Goal: Information Seeking & Learning: Learn about a topic

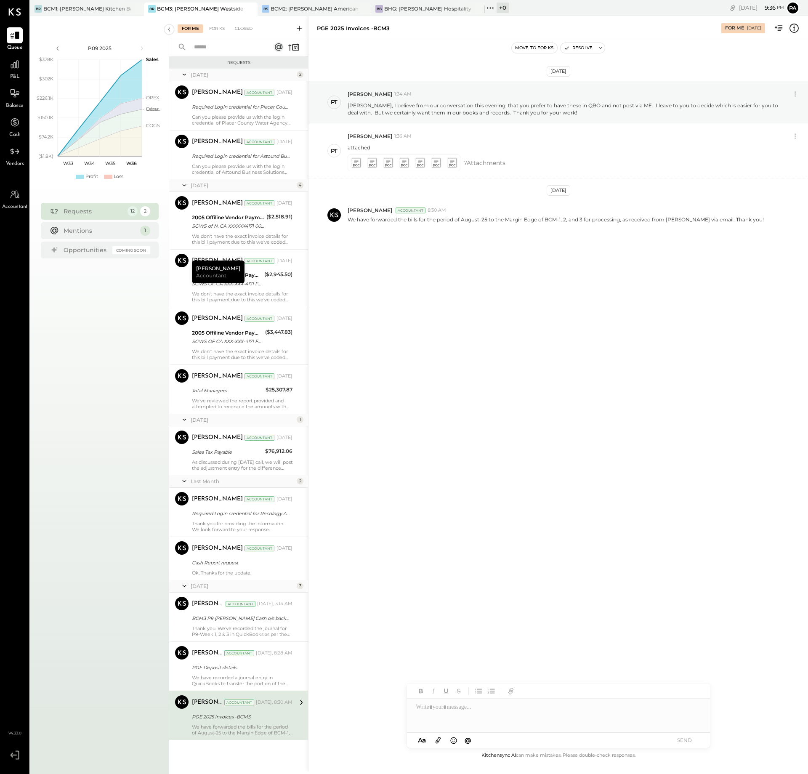
scroll to position [8, 0]
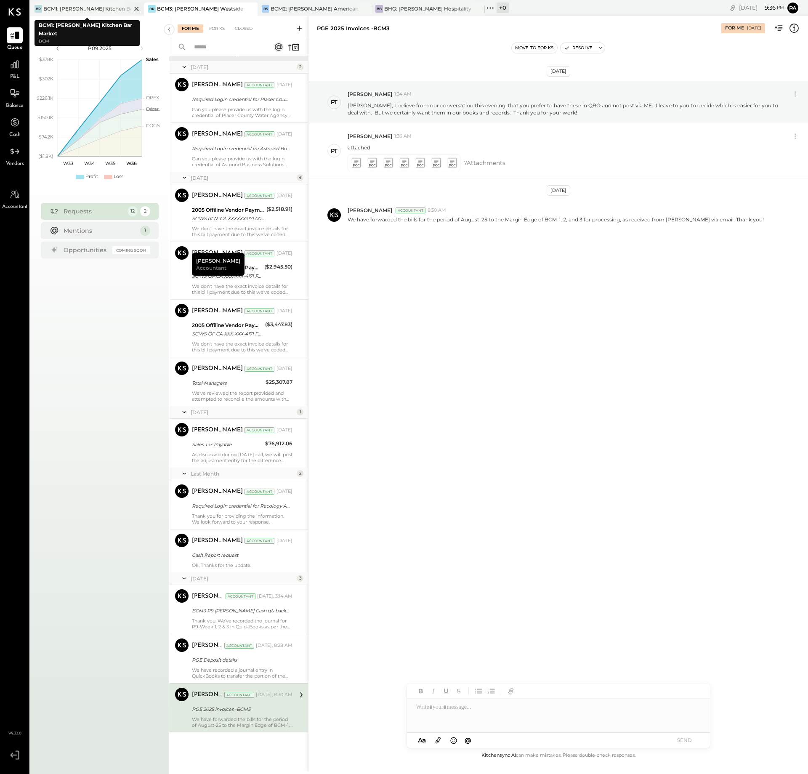
click at [88, 8] on div "BCM1: [PERSON_NAME] Kitchen Bar Market" at bounding box center [87, 8] width 88 height 7
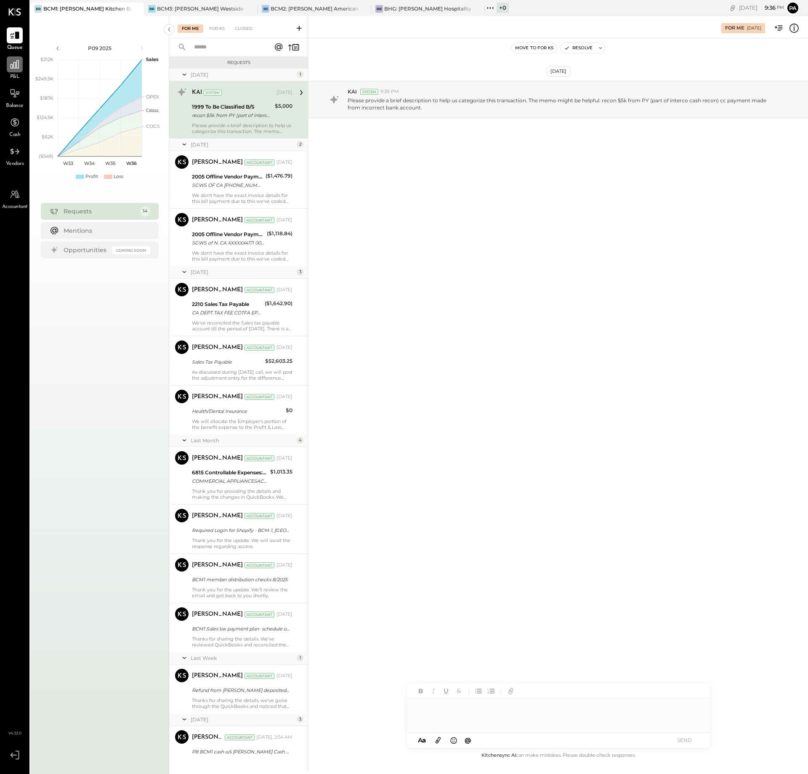
click at [13, 64] on icon at bounding box center [14, 64] width 11 height 11
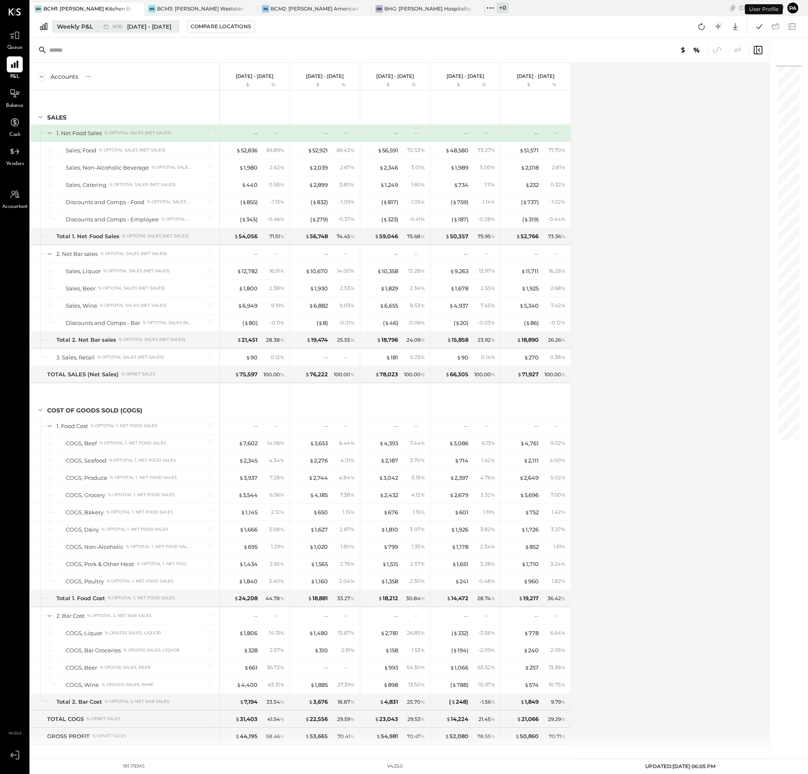
click at [78, 25] on div "Weekly P&L" at bounding box center [75, 26] width 36 height 8
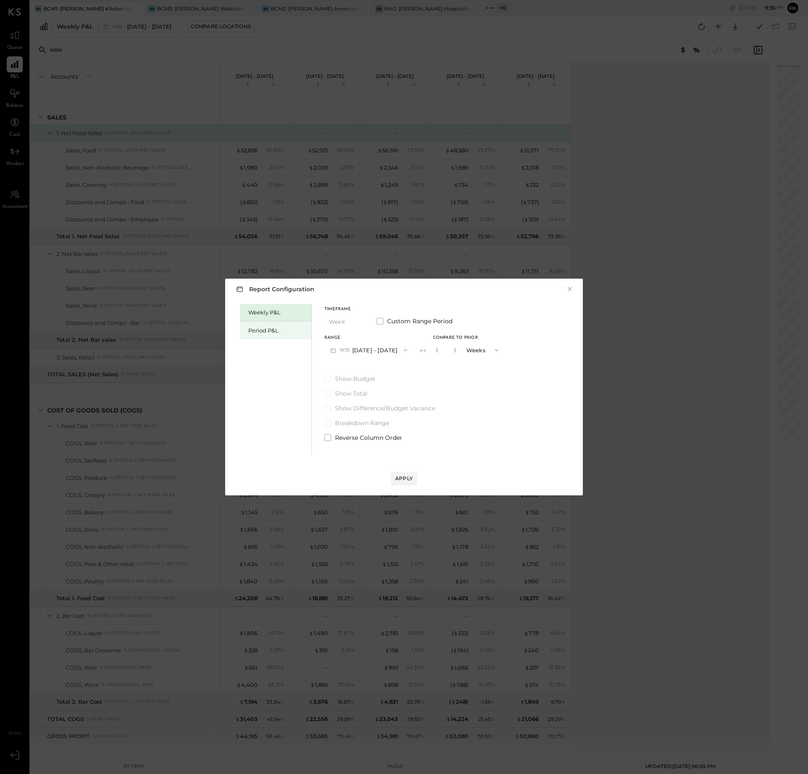
click at [266, 329] on div "Period P&L" at bounding box center [277, 331] width 59 height 8
click at [446, 349] on div "Compare" at bounding box center [435, 349] width 27 height 7
click at [457, 352] on icon "button" at bounding box center [454, 350] width 5 height 5
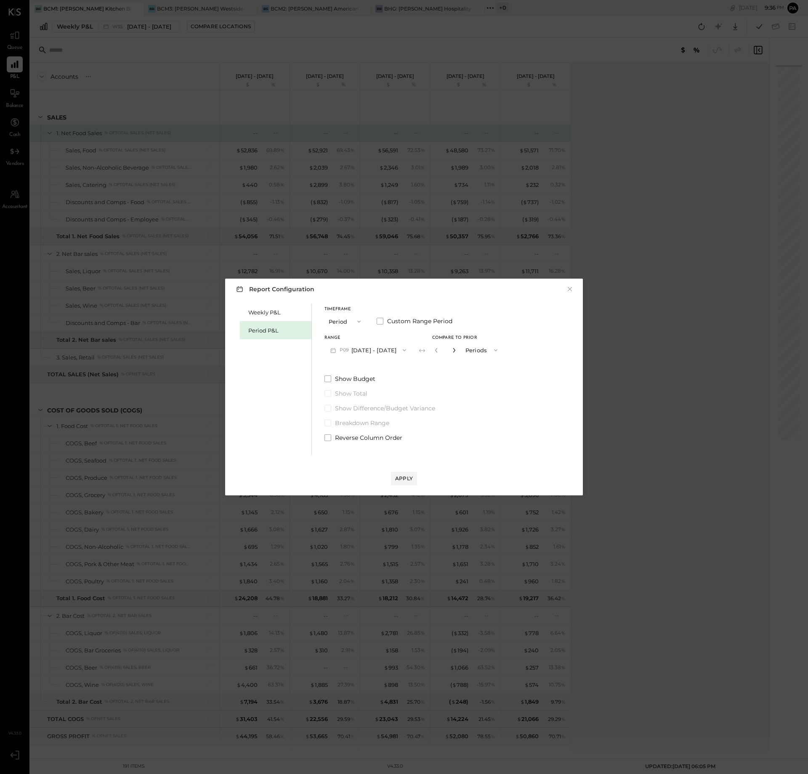
click at [457, 352] on icon "button" at bounding box center [454, 350] width 5 height 5
type input "*"
click at [401, 477] on div "Apply" at bounding box center [404, 478] width 18 height 7
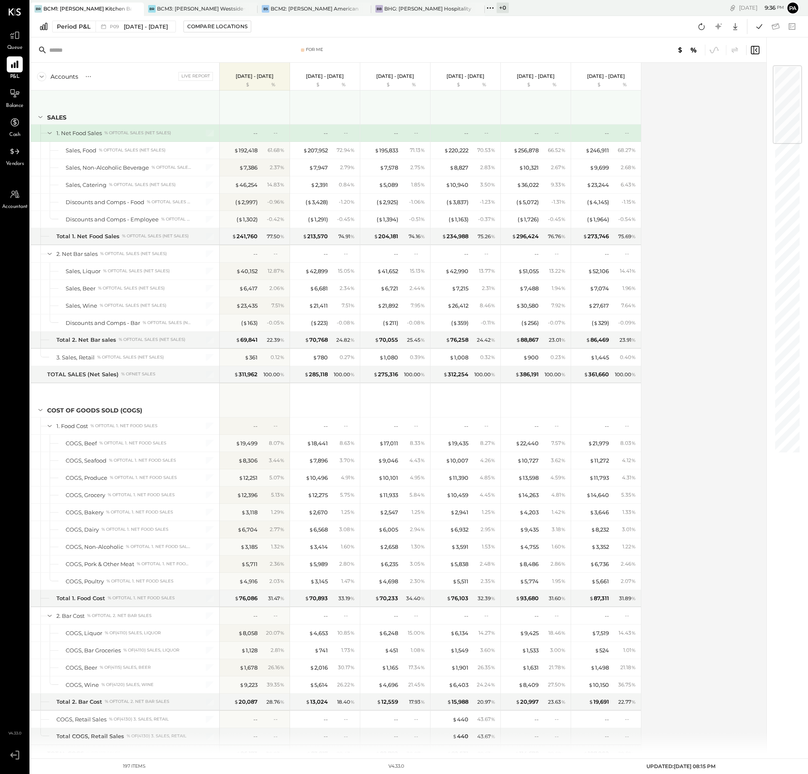
click at [39, 115] on icon at bounding box center [40, 116] width 9 height 9
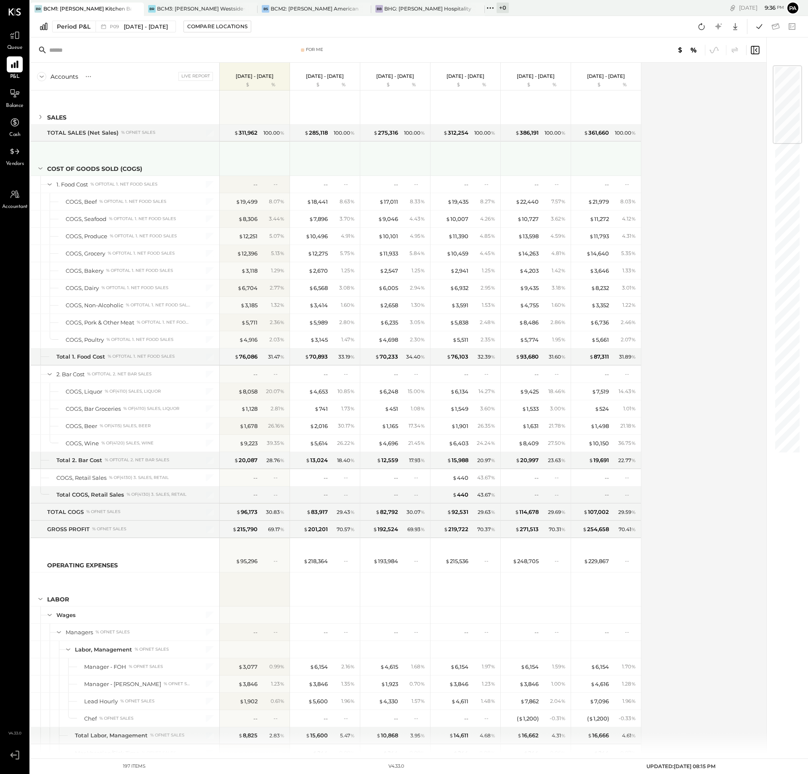
click at [40, 168] on icon at bounding box center [40, 168] width 9 height 9
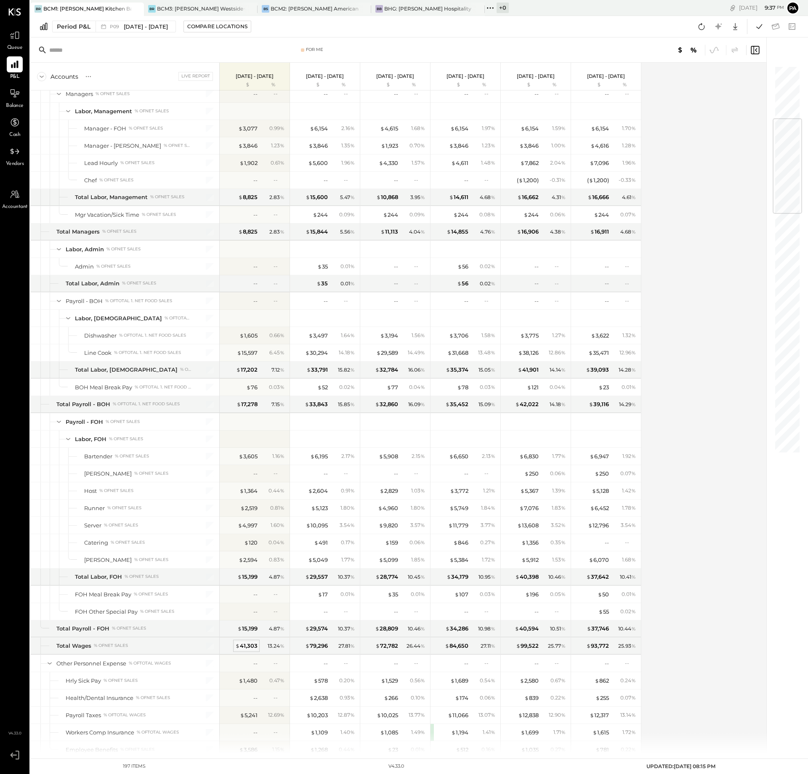
scroll to position [368, 0]
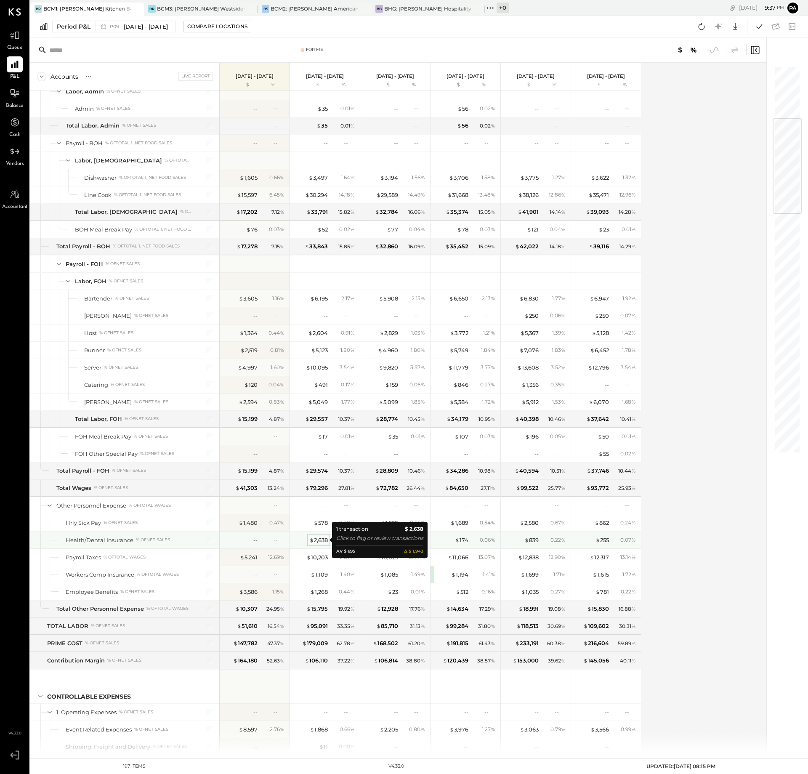
click at [319, 539] on div "$ 2,638" at bounding box center [318, 540] width 19 height 8
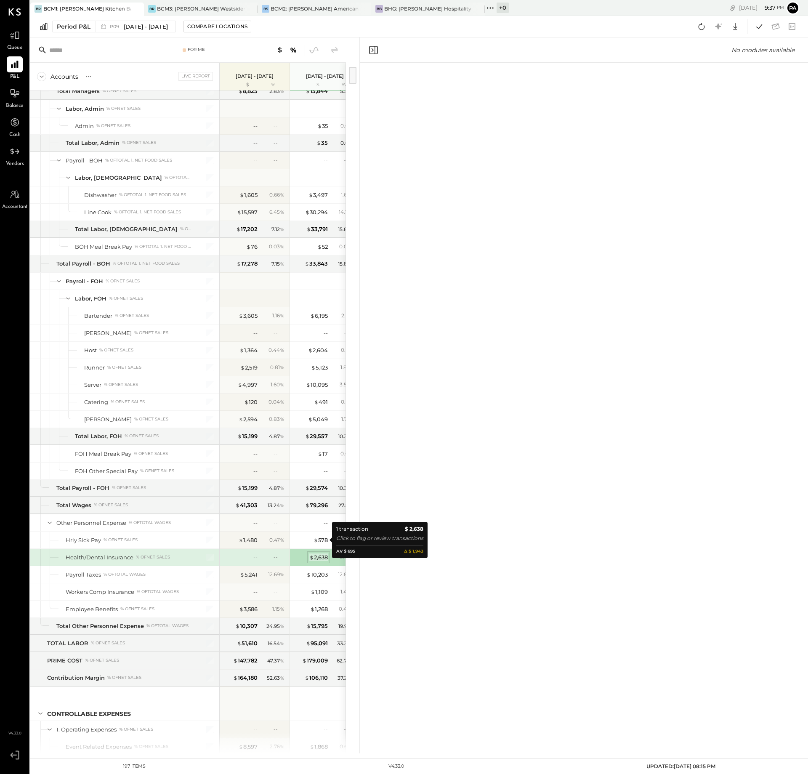
scroll to position [386, 0]
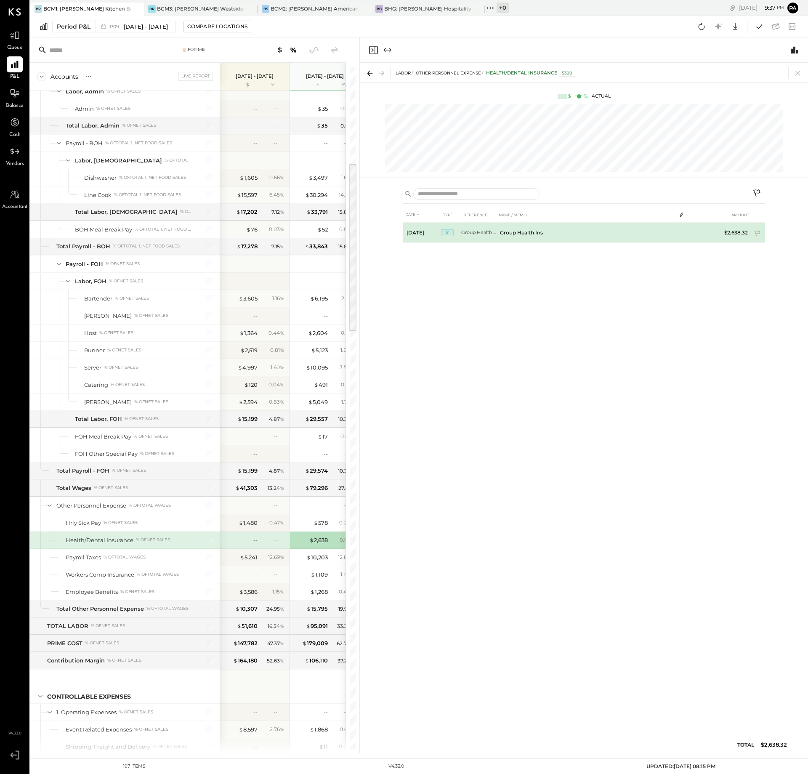
click at [523, 232] on td "Group Health Ins" at bounding box center [587, 233] width 180 height 20
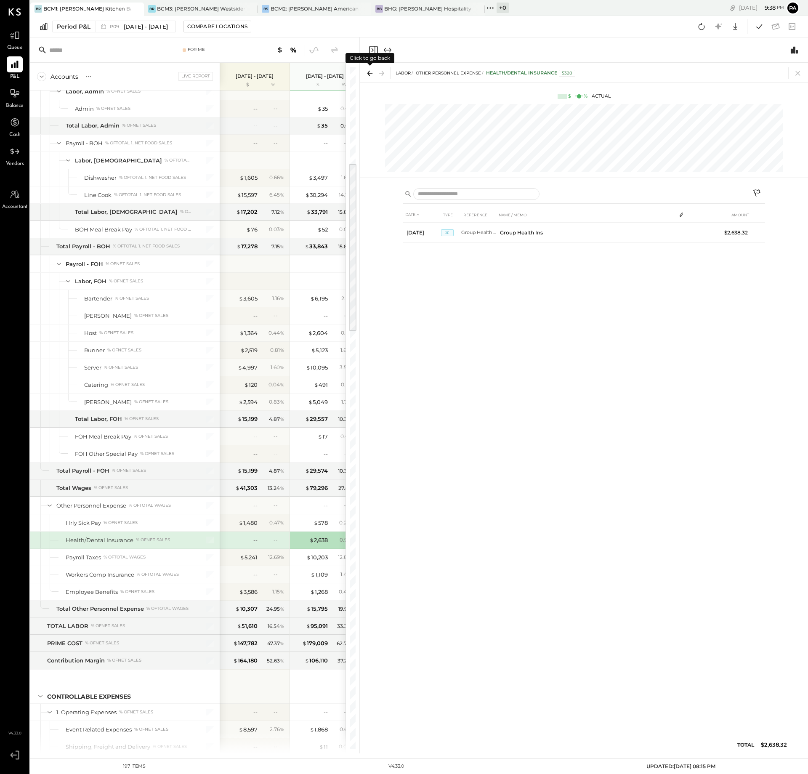
click at [368, 72] on icon at bounding box center [370, 73] width 12 height 12
click at [796, 72] on icon at bounding box center [798, 73] width 12 height 12
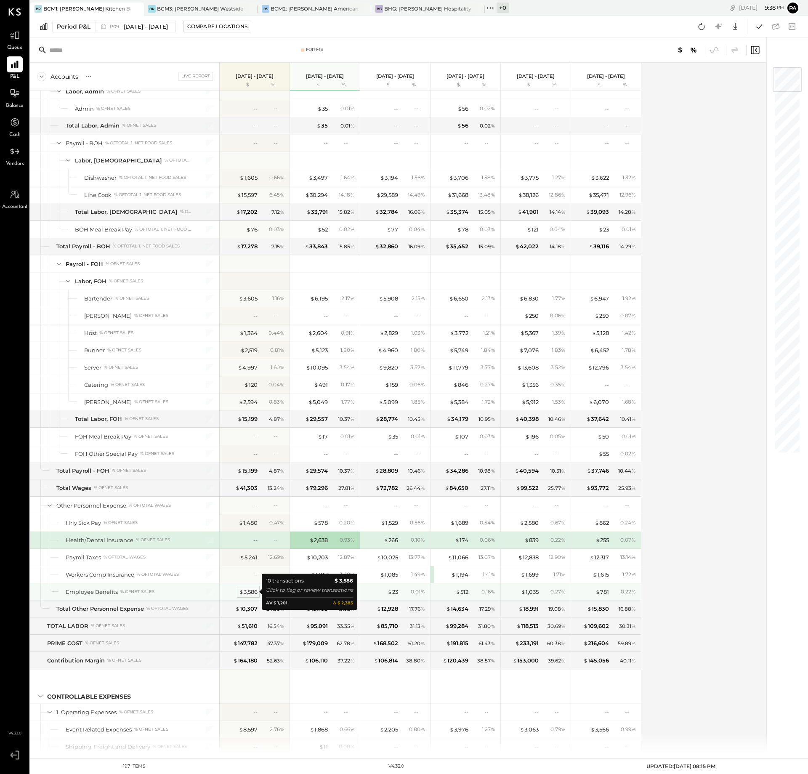
click at [249, 592] on div "$ 3,586" at bounding box center [248, 592] width 19 height 8
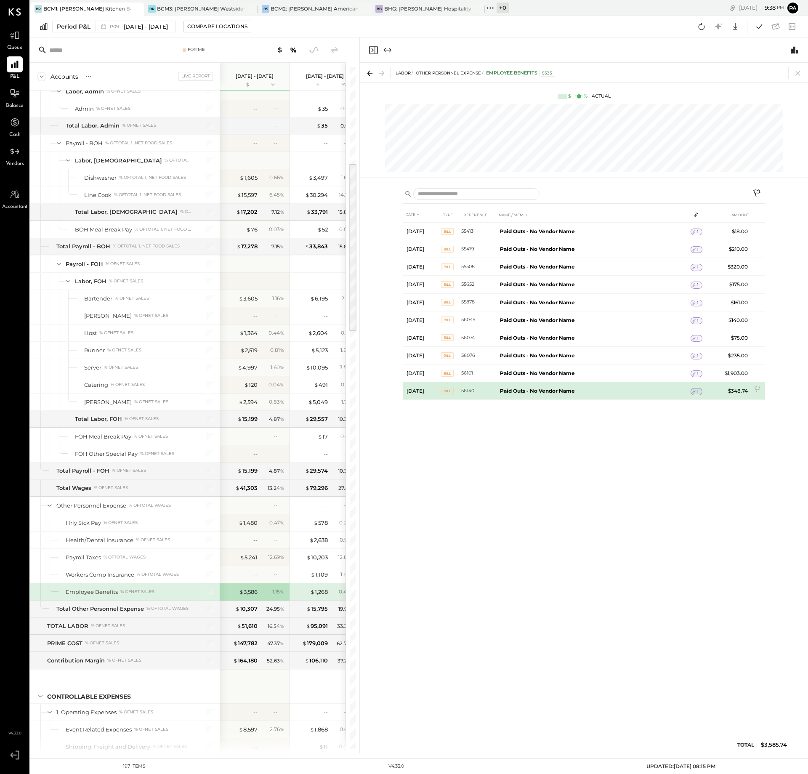
click at [446, 392] on span "Bill" at bounding box center [447, 391] width 13 height 7
click at [447, 392] on span "Bill" at bounding box center [447, 391] width 13 height 7
click at [519, 389] on b "Paid Outs - No Vendor Name" at bounding box center [537, 391] width 75 height 6
click at [448, 390] on span "Bill" at bounding box center [447, 391] width 13 height 7
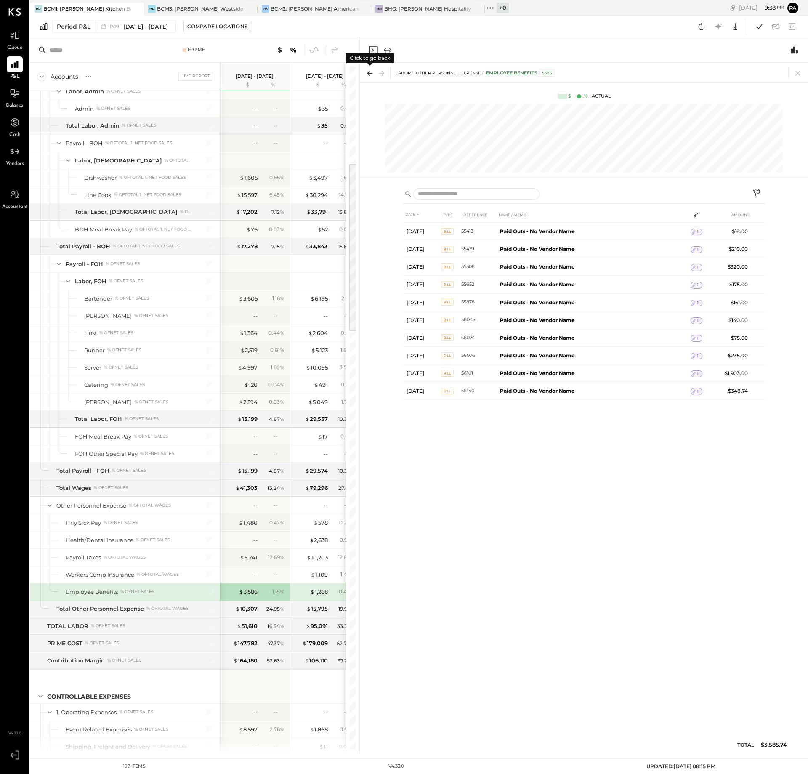
click at [369, 73] on icon at bounding box center [370, 73] width 5 height 1
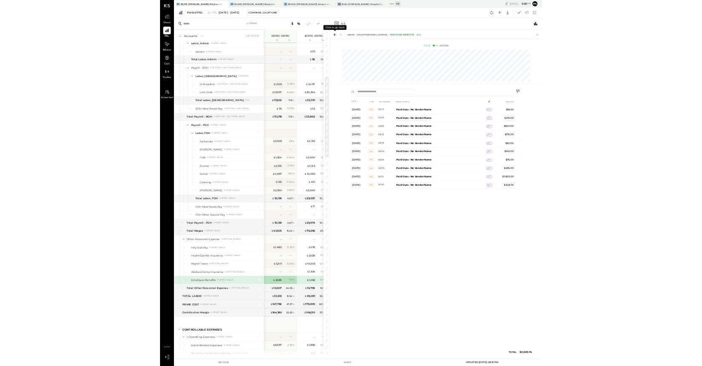
scroll to position [495, 0]
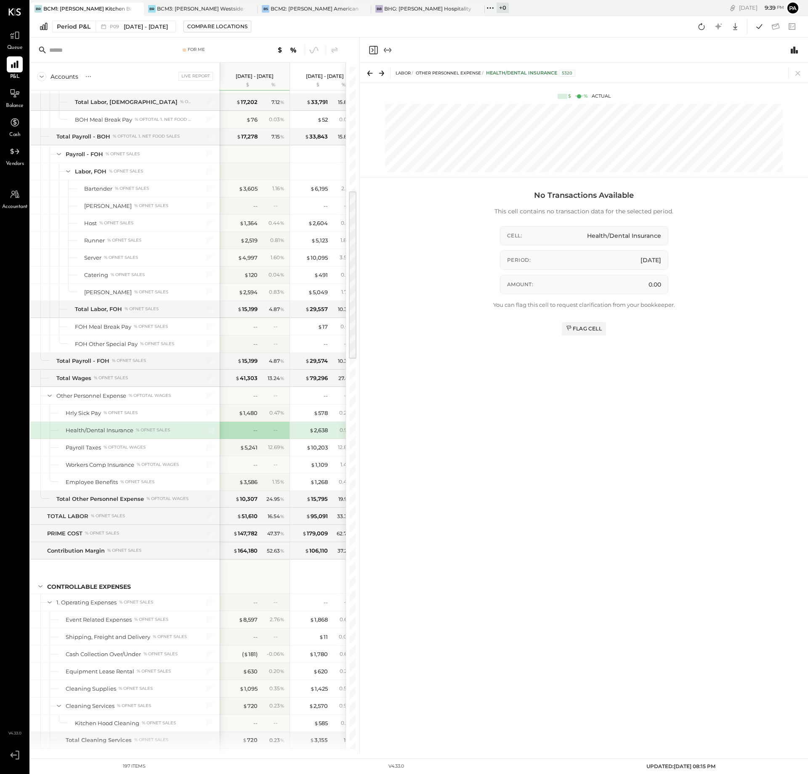
click at [370, 71] on icon at bounding box center [368, 73] width 3 height 5
click at [796, 72] on icon at bounding box center [798, 73] width 5 height 5
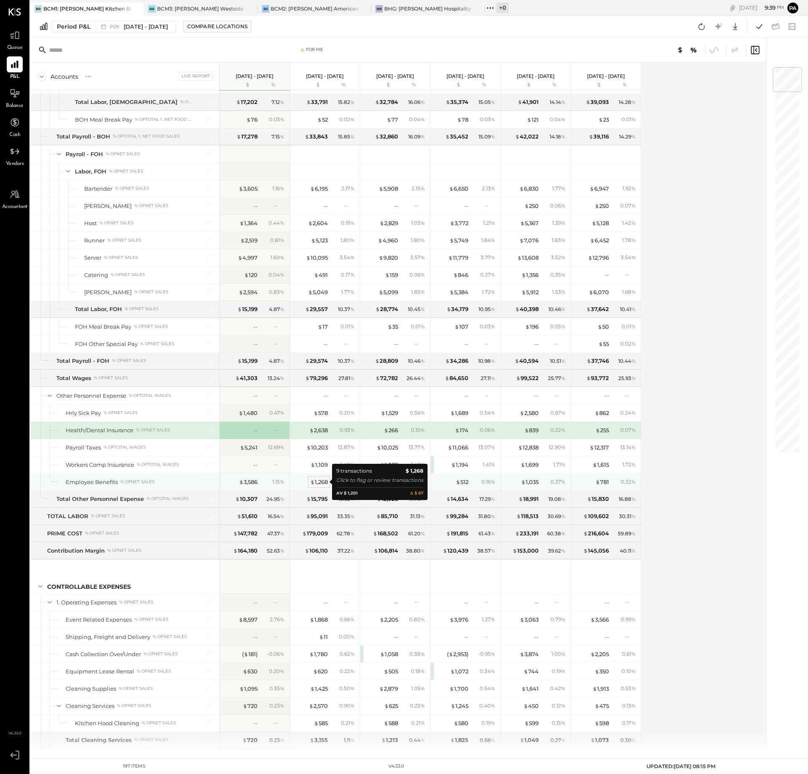
click at [323, 482] on div "$ 1,268" at bounding box center [319, 482] width 18 height 8
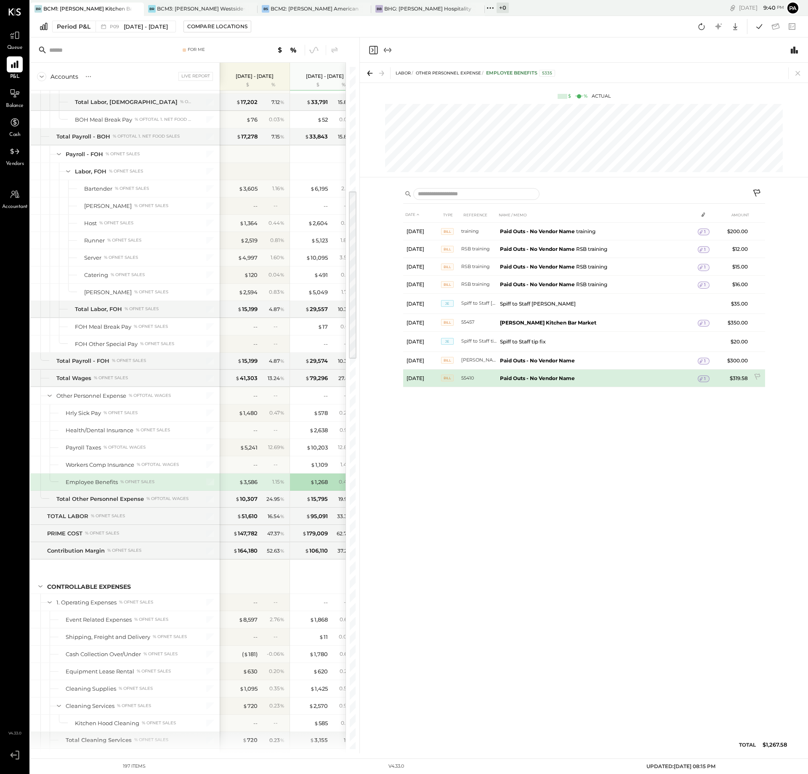
click at [447, 378] on span "Bill" at bounding box center [447, 378] width 13 height 7
click at [541, 377] on b "Paid Outs - No Vendor Name" at bounding box center [537, 378] width 75 height 6
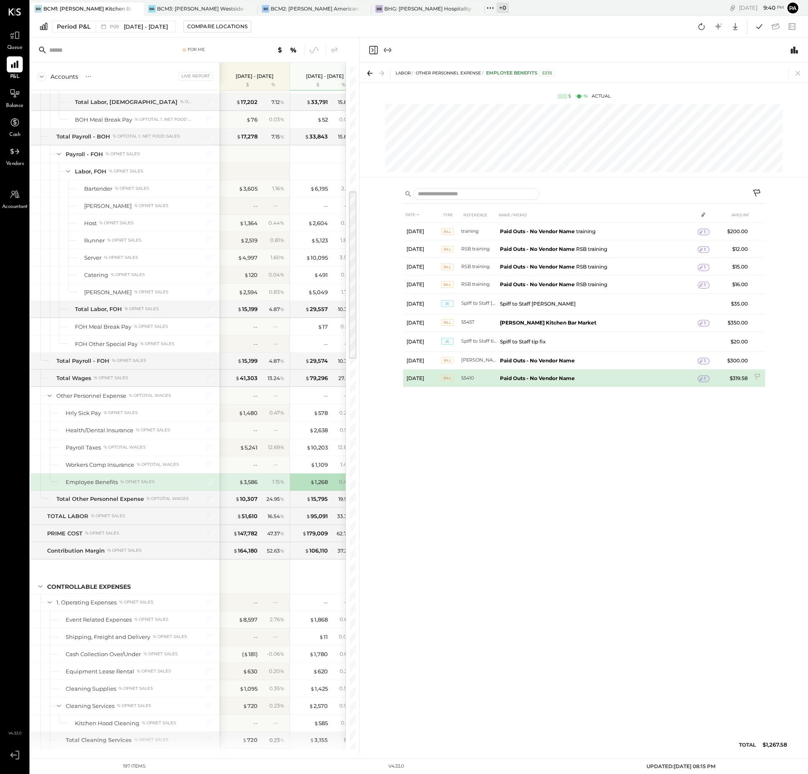
click at [444, 378] on span "Bill" at bounding box center [447, 378] width 13 height 7
click at [455, 420] on div "DATE TYPE REFERENCE NAME / MEMO AMOUNT [DATE] Bill training Paid Outs - No Vend…" at bounding box center [584, 482] width 362 height 551
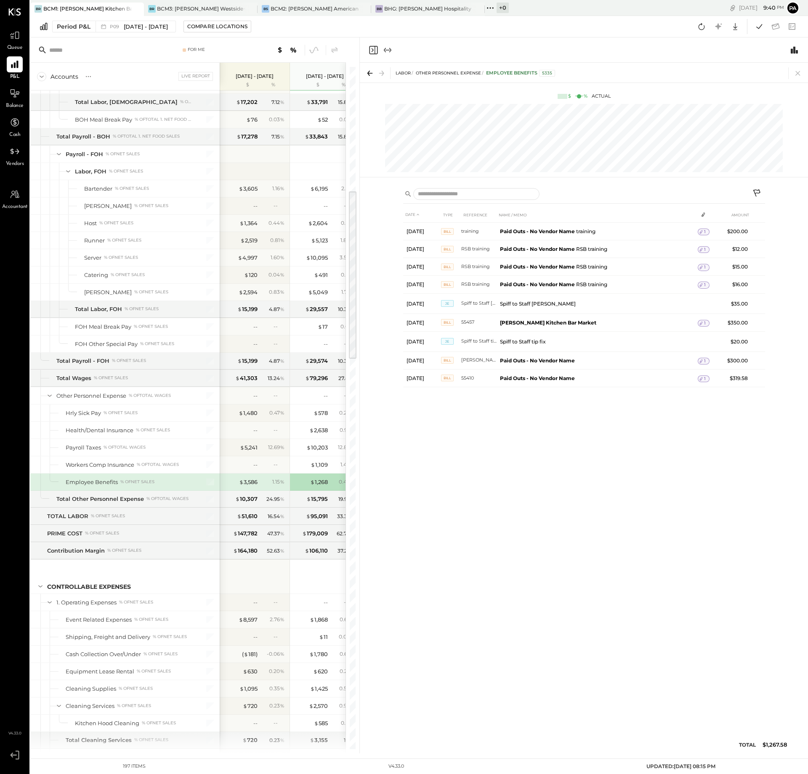
click at [370, 72] on icon at bounding box center [370, 73] width 12 height 12
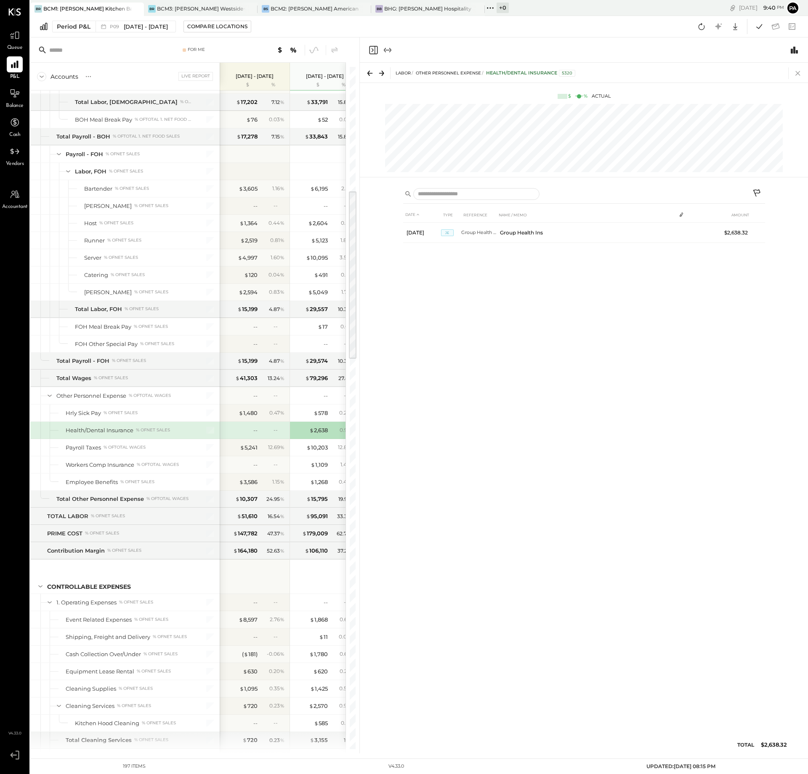
click at [798, 72] on icon at bounding box center [798, 73] width 12 height 12
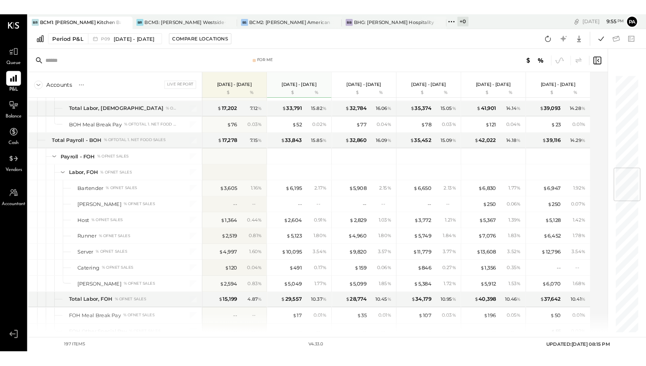
scroll to position [706, 0]
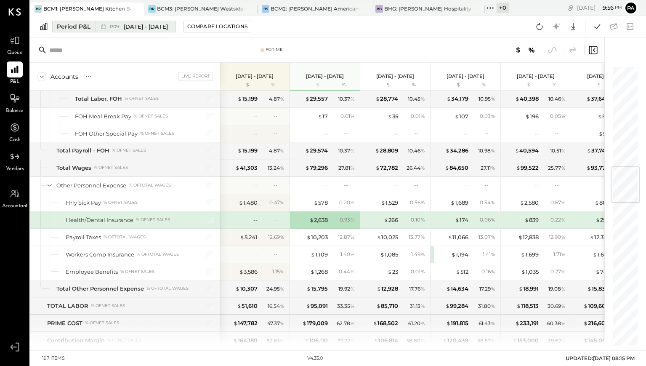
click at [68, 26] on div "Period P&L" at bounding box center [74, 26] width 34 height 8
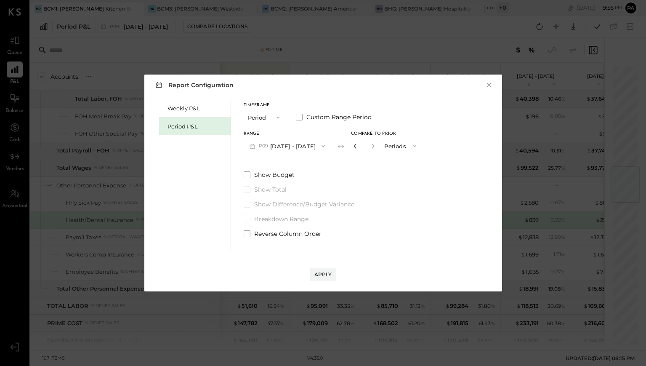
click at [358, 147] on icon "button" at bounding box center [355, 146] width 5 height 5
type input "*"
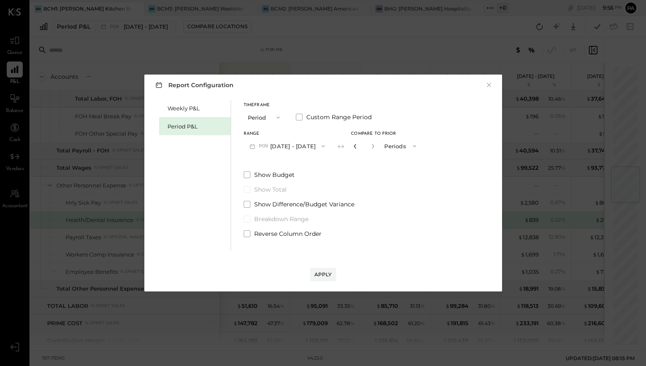
click at [358, 147] on icon "button" at bounding box center [355, 146] width 5 height 5
click at [324, 273] on div "Apply" at bounding box center [323, 274] width 18 height 7
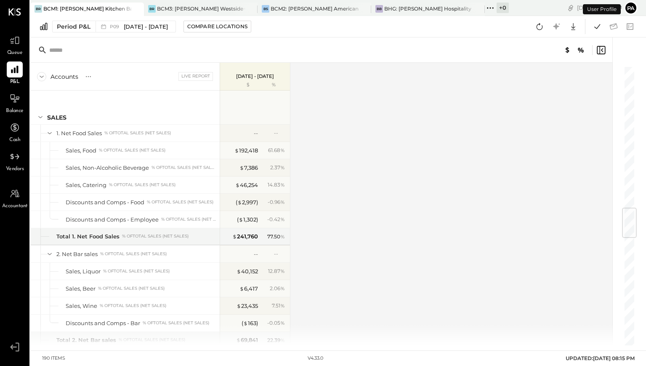
scroll to position [1200, 0]
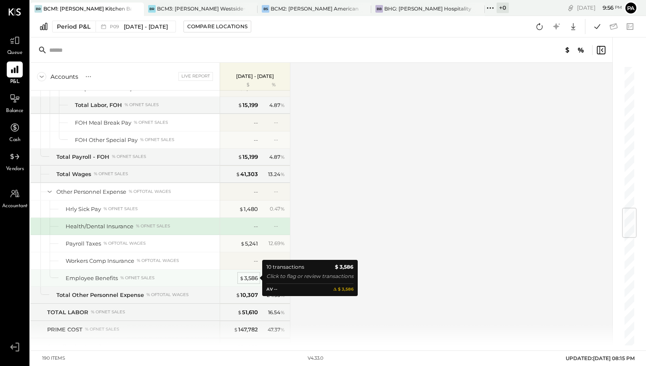
click at [249, 276] on div "$ 3,586" at bounding box center [249, 278] width 19 height 8
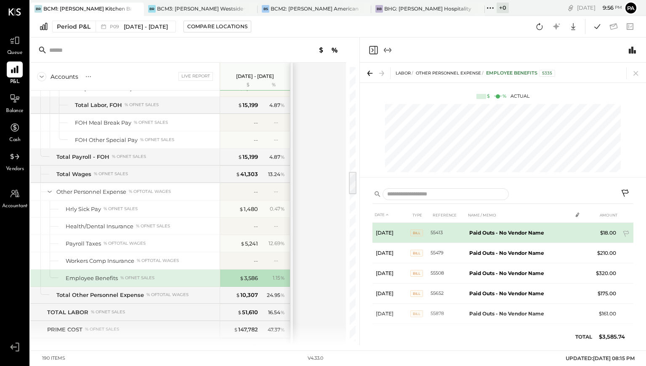
click at [415, 232] on span "Bill" at bounding box center [416, 232] width 13 height 7
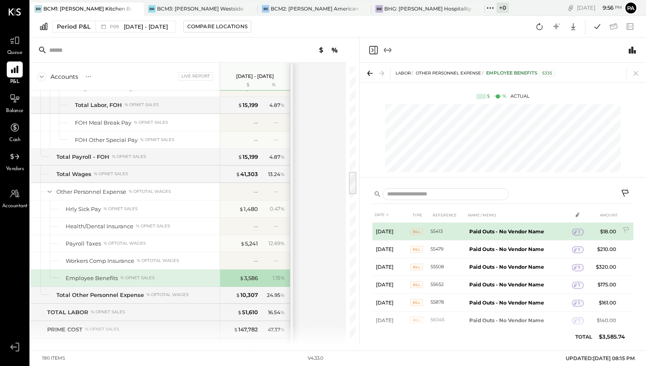
click at [416, 232] on span "Bill" at bounding box center [416, 231] width 13 height 7
click at [576, 232] on icon at bounding box center [575, 232] width 6 height 6
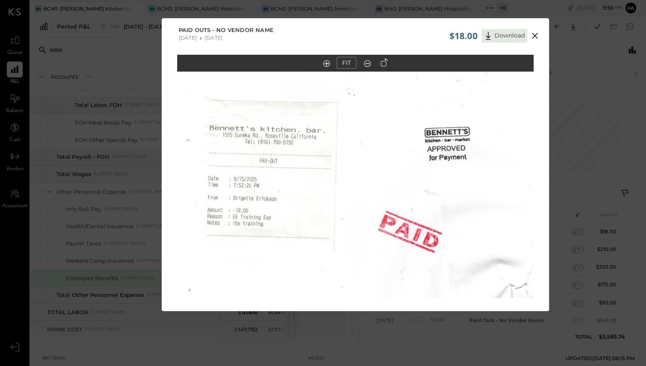
click at [536, 33] on icon at bounding box center [535, 36] width 10 height 10
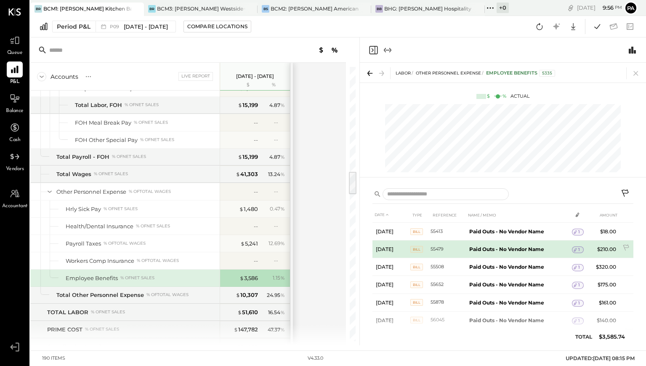
click at [418, 249] on span "Bill" at bounding box center [416, 249] width 13 height 7
click at [575, 249] on icon at bounding box center [575, 250] width 3 height 4
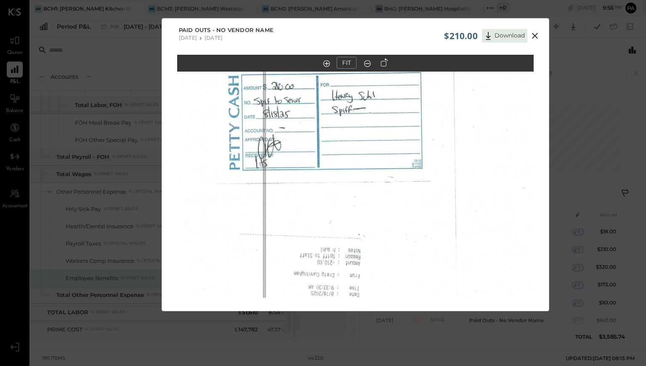
click at [532, 33] on icon at bounding box center [535, 36] width 10 height 10
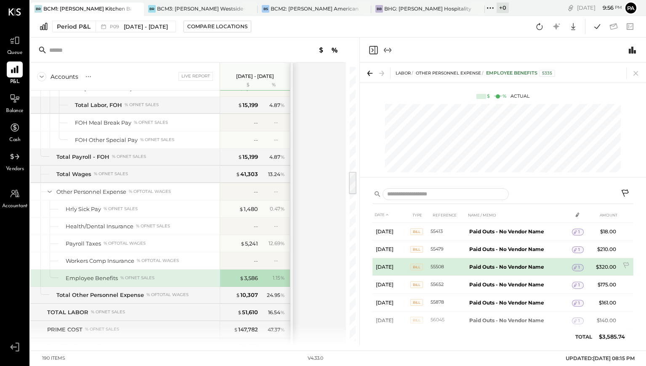
click at [578, 268] on span "1" at bounding box center [579, 267] width 2 height 6
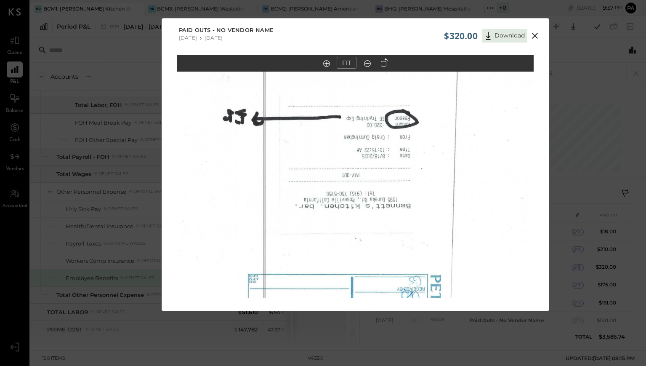
click at [383, 62] on icon at bounding box center [384, 62] width 7 height 8
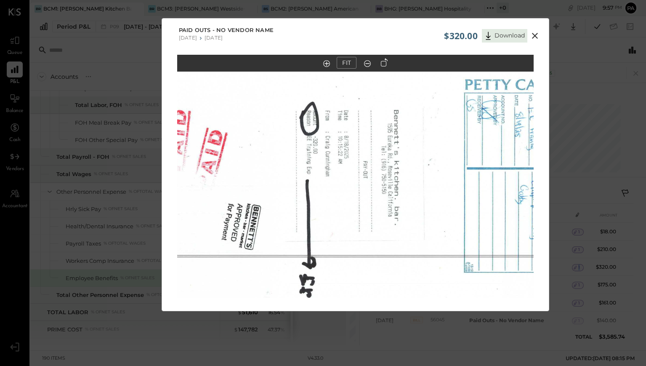
click at [383, 62] on icon at bounding box center [384, 62] width 7 height 8
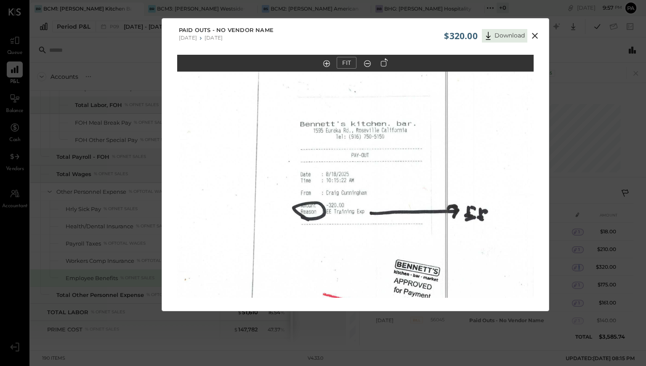
click at [533, 35] on icon at bounding box center [535, 36] width 6 height 6
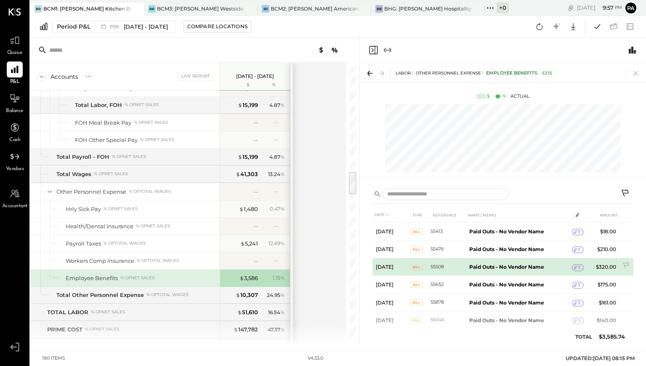
click at [577, 269] on icon at bounding box center [575, 267] width 6 height 6
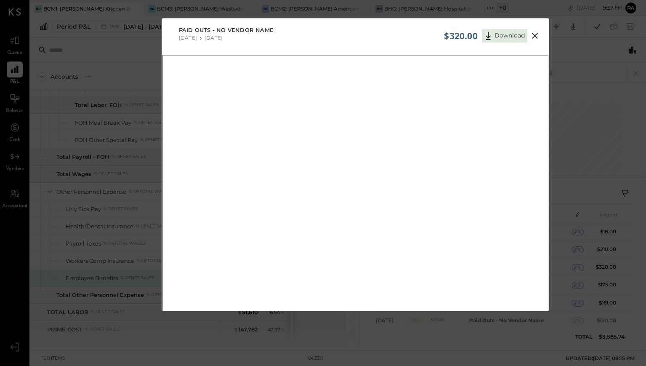
click at [535, 37] on icon at bounding box center [535, 36] width 6 height 6
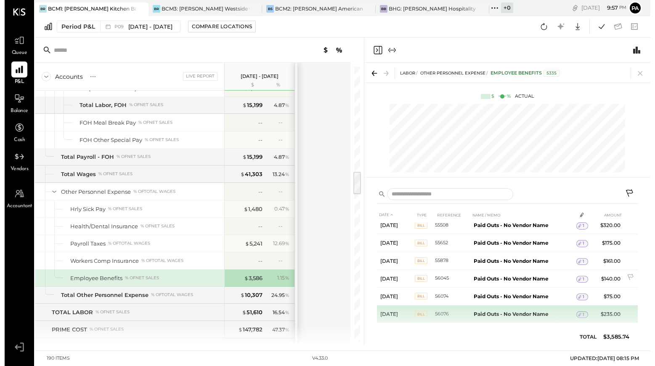
scroll to position [84, 0]
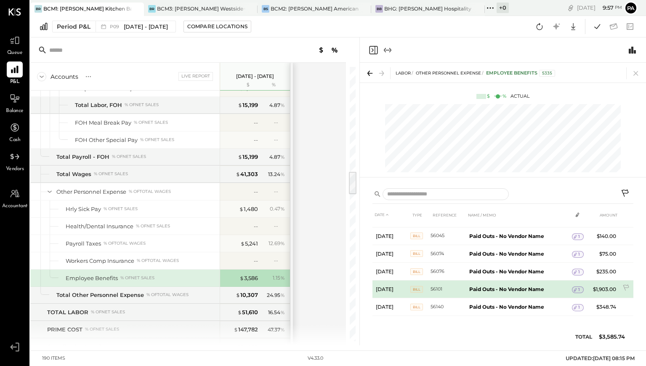
click at [576, 289] on icon at bounding box center [575, 290] width 3 height 4
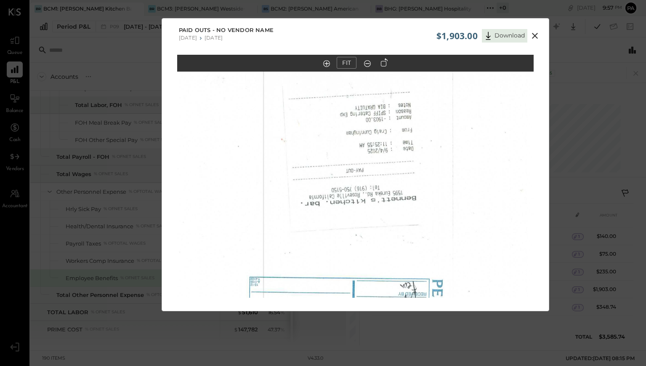
click at [386, 63] on icon at bounding box center [384, 62] width 7 height 8
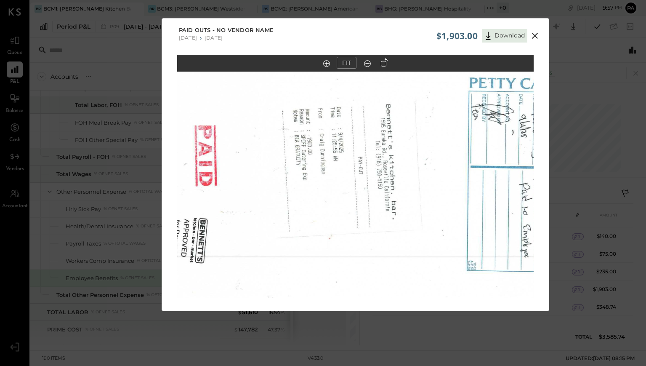
click at [386, 63] on icon at bounding box center [384, 62] width 7 height 8
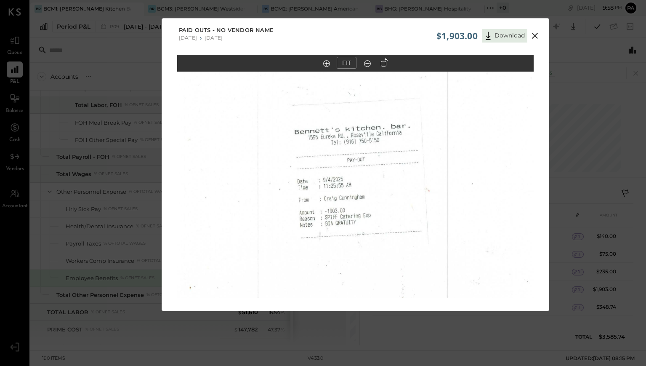
click at [534, 33] on icon at bounding box center [535, 36] width 10 height 10
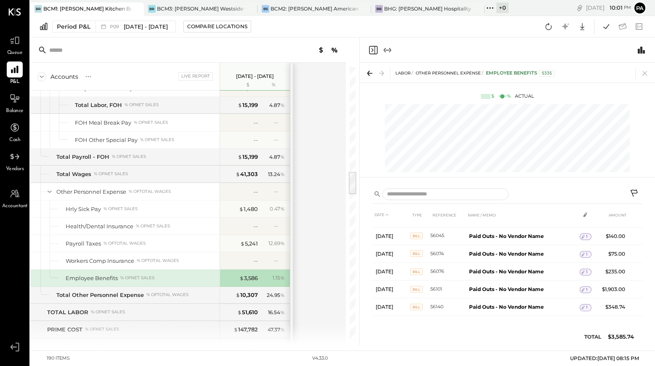
click at [88, 75] on icon at bounding box center [88, 76] width 8 height 8
click at [106, 78] on div "GL" at bounding box center [105, 76] width 8 height 7
click at [495, 330] on div "DATE TYPE REFERENCE NAME / MEMO AMOUNT [DATE] Bill 55413 Paid Outs - No Vendor …" at bounding box center [508, 278] width 270 height 142
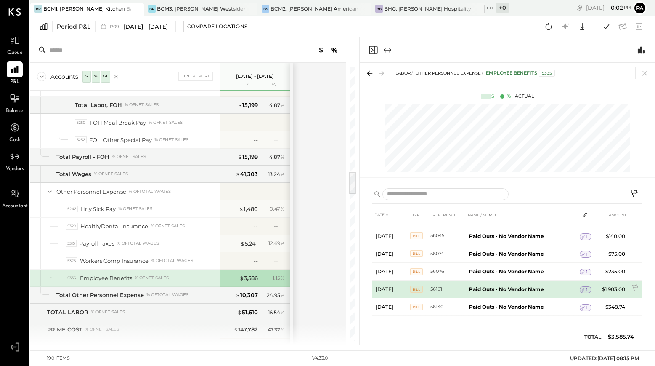
click at [582, 289] on icon at bounding box center [583, 290] width 6 height 6
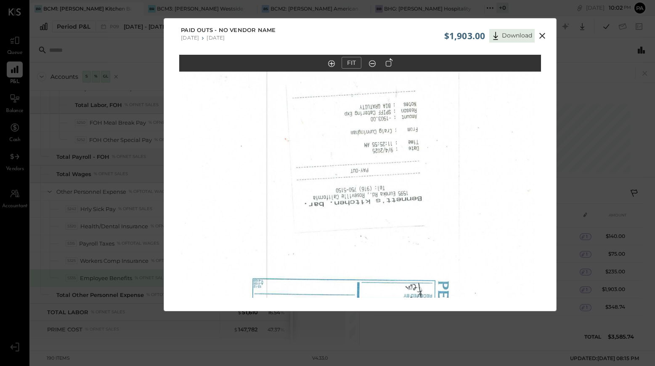
click at [388, 63] on icon at bounding box center [389, 62] width 7 height 8
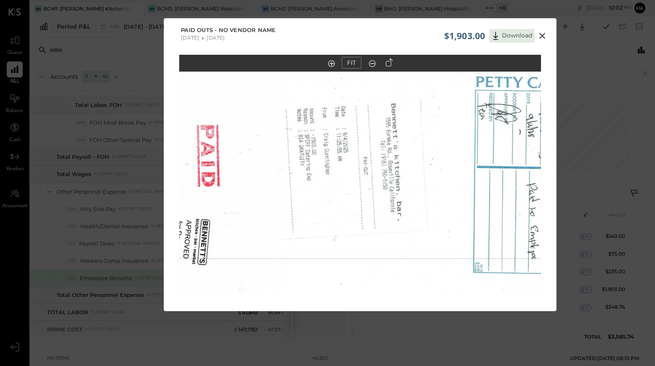
click at [388, 63] on icon at bounding box center [389, 62] width 7 height 8
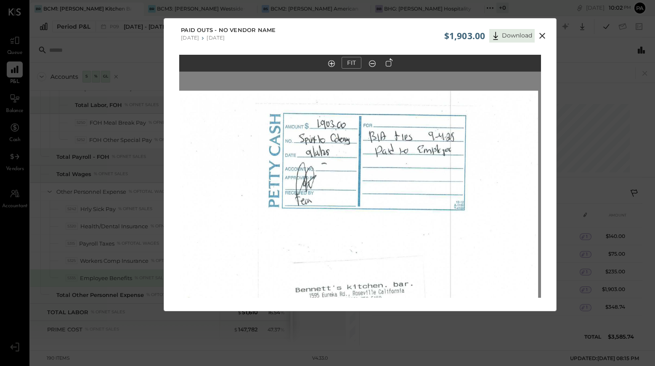
drag, startPoint x: 377, startPoint y: 131, endPoint x: 374, endPoint y: 289, distance: 158.3
click at [374, 289] on img at bounding box center [357, 323] width 362 height 466
click at [337, 154] on img at bounding box center [357, 323] width 362 height 466
click at [334, 149] on img at bounding box center [357, 323] width 362 height 466
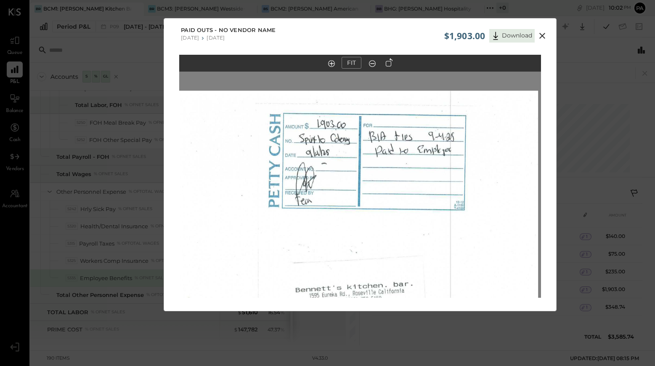
click at [332, 63] on in at bounding box center [331, 63] width 7 height 7
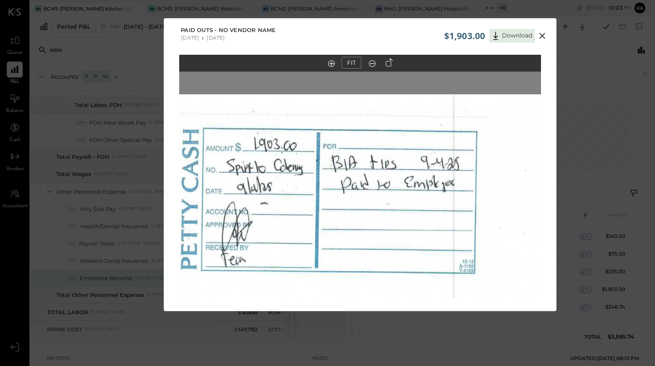
drag, startPoint x: 321, startPoint y: 171, endPoint x: 284, endPoint y: 210, distance: 53.9
click at [329, 64] on icon at bounding box center [331, 63] width 7 height 7
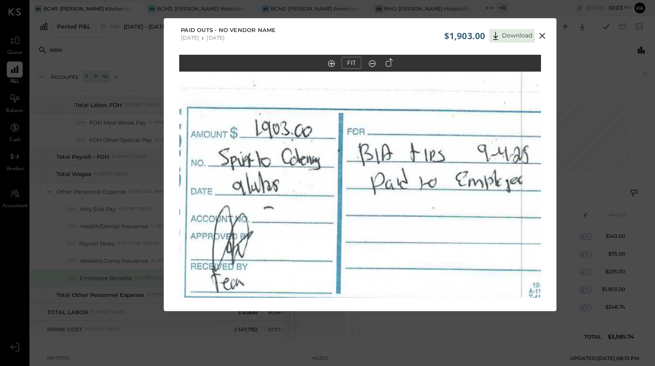
drag, startPoint x: 313, startPoint y: 128, endPoint x: 334, endPoint y: 212, distance: 86.8
click at [371, 65] on icon at bounding box center [372, 63] width 8 height 11
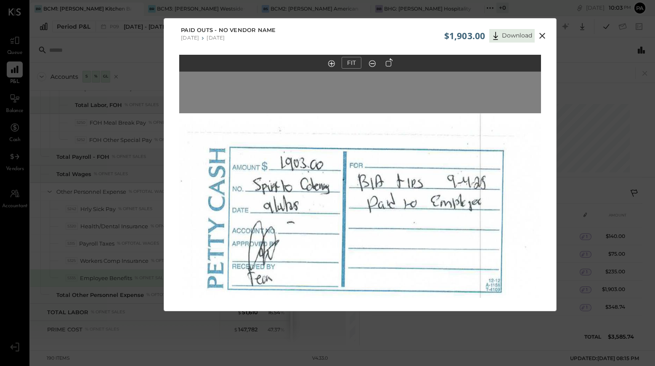
drag, startPoint x: 359, startPoint y: 224, endPoint x: 372, endPoint y: 150, distance: 75.7
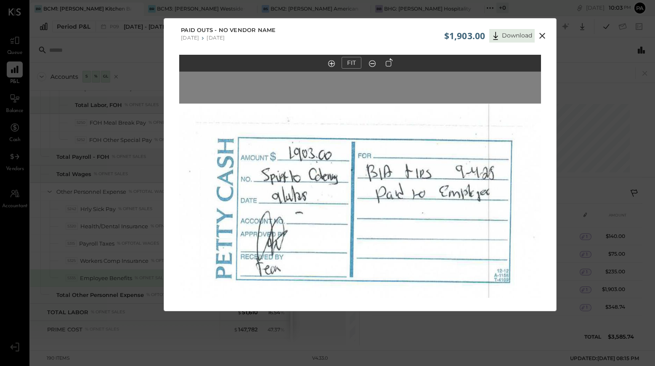
scroll to position [19, 0]
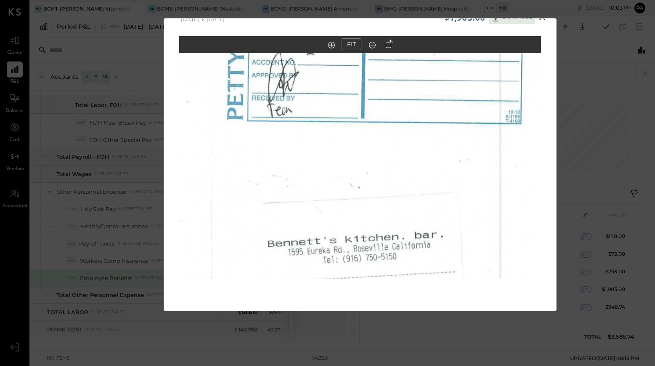
drag, startPoint x: 380, startPoint y: 233, endPoint x: 392, endPoint y: 92, distance: 141.5
click at [392, 92] on img at bounding box center [360, 294] width 543 height 699
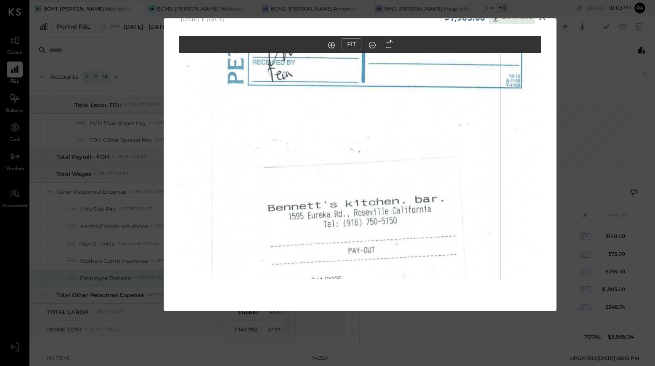
drag, startPoint x: 398, startPoint y: 208, endPoint x: 395, endPoint y: 84, distance: 123.8
click at [395, 84] on img at bounding box center [360, 258] width 543 height 699
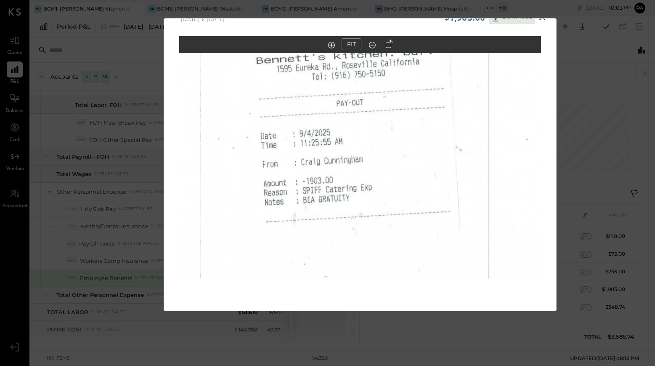
drag, startPoint x: 399, startPoint y: 203, endPoint x: 391, endPoint y: 154, distance: 50.0
click at [391, 154] on img at bounding box center [348, 111] width 543 height 699
